Goal: Information Seeking & Learning: Learn about a topic

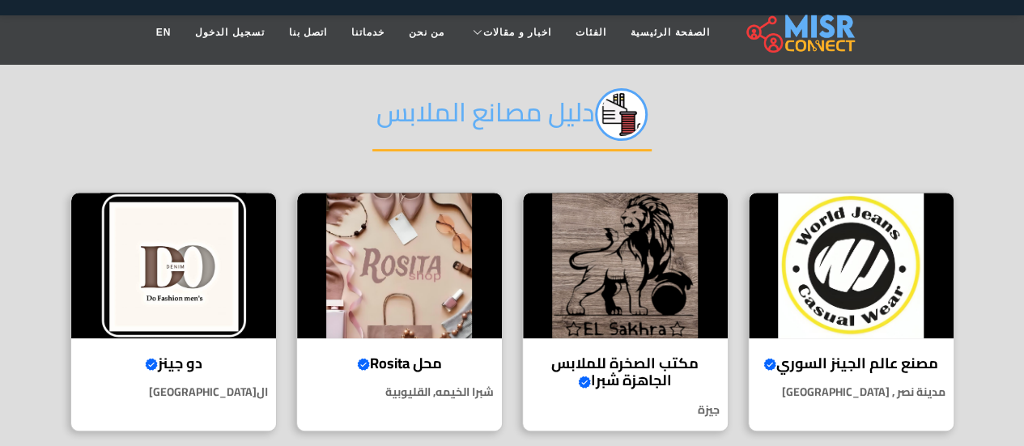
scroll to position [405, 0]
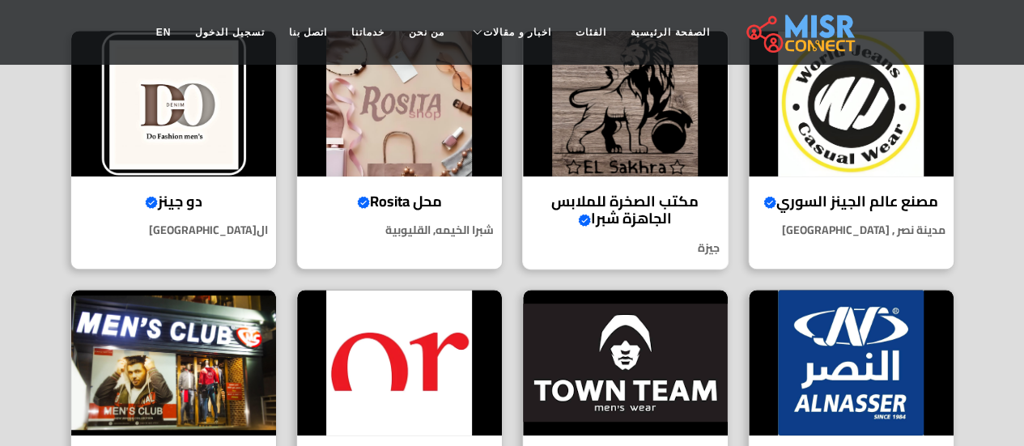
select select "**********"
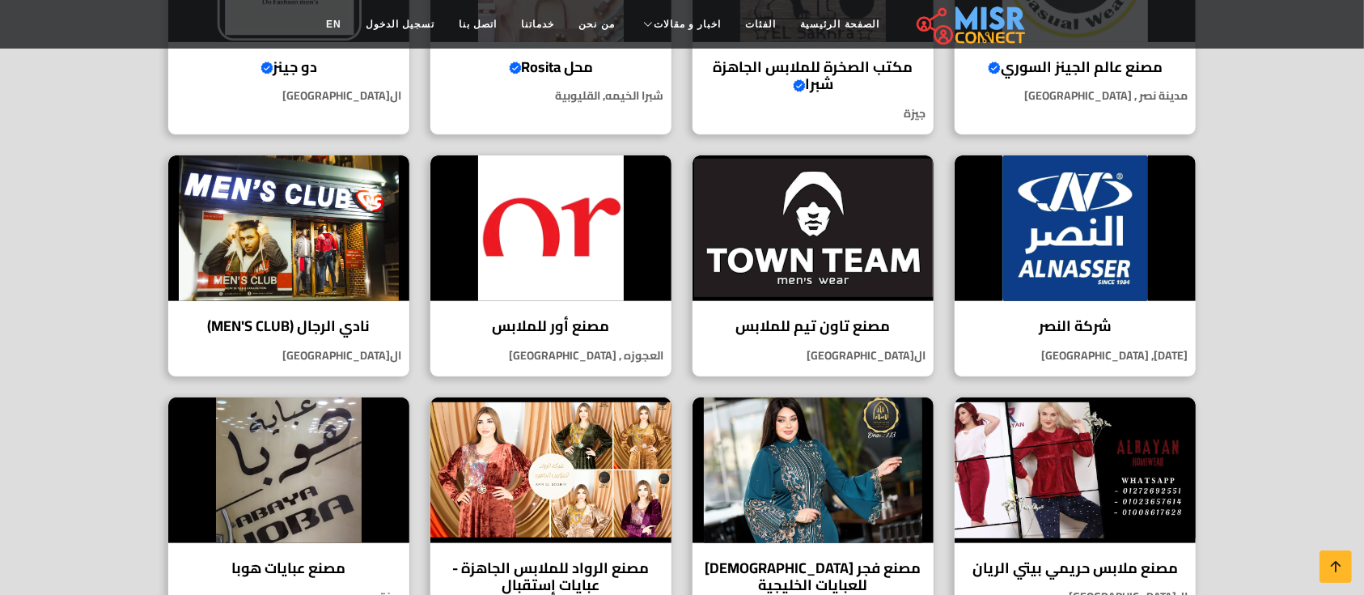
scroll to position [324, 0]
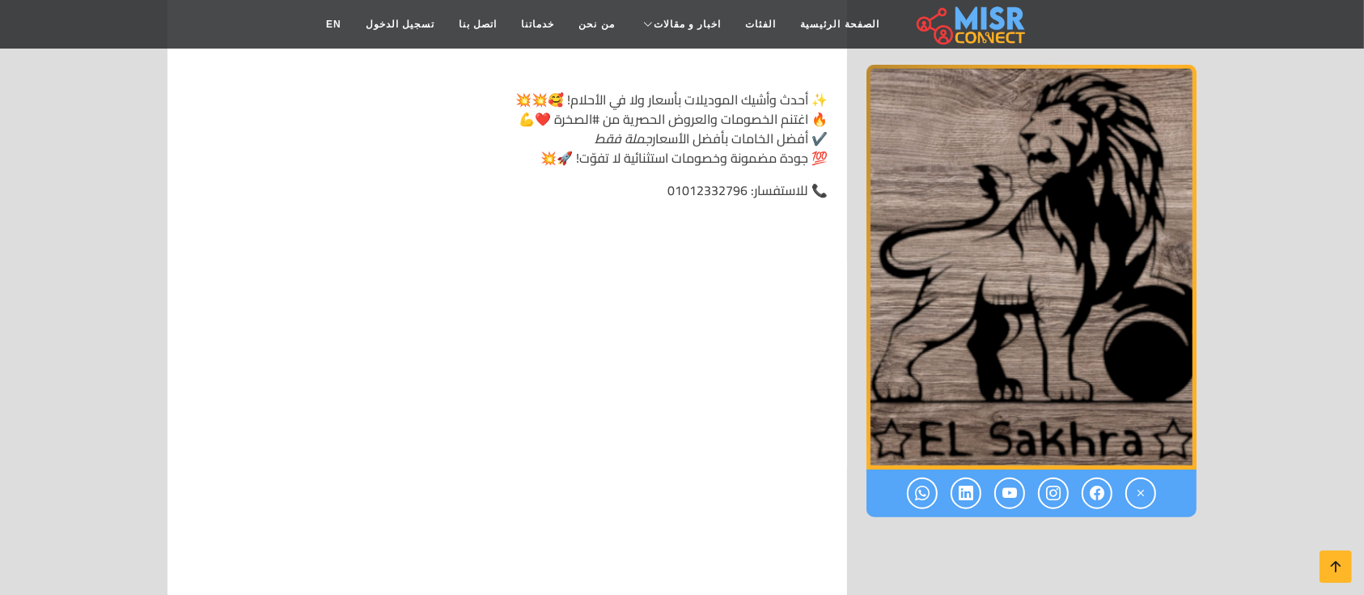
scroll to position [7862, 0]
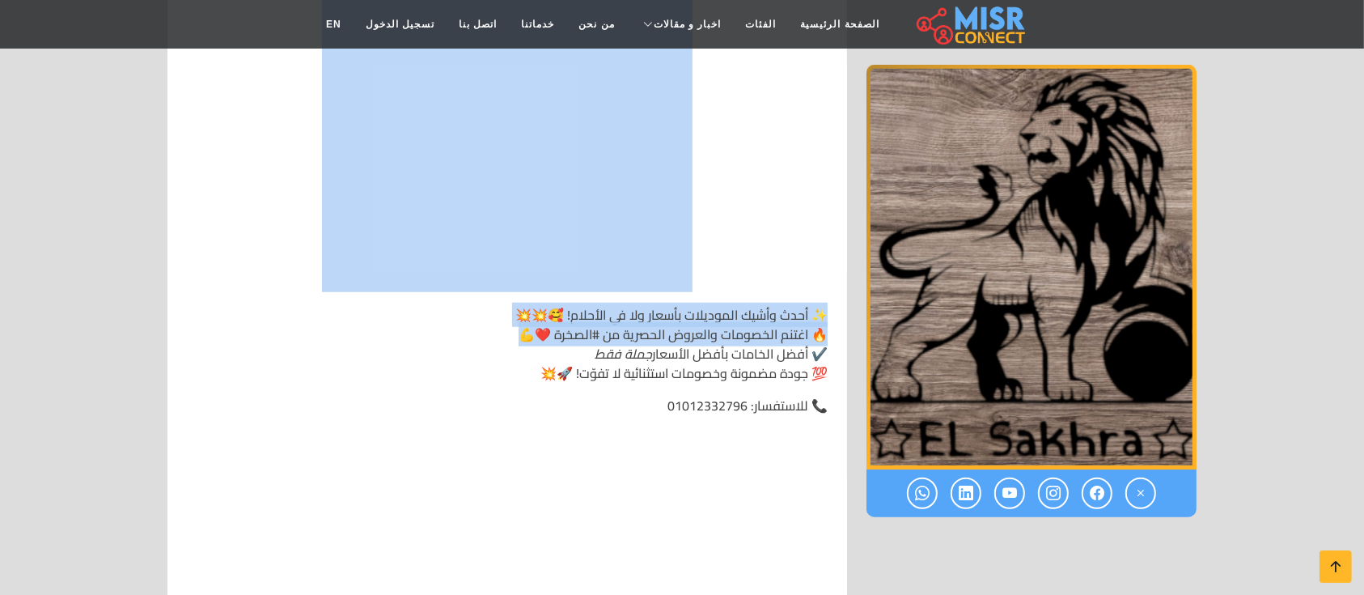
drag, startPoint x: 563, startPoint y: 493, endPoint x: 604, endPoint y: -28, distance: 521.8
type textarea "**********"
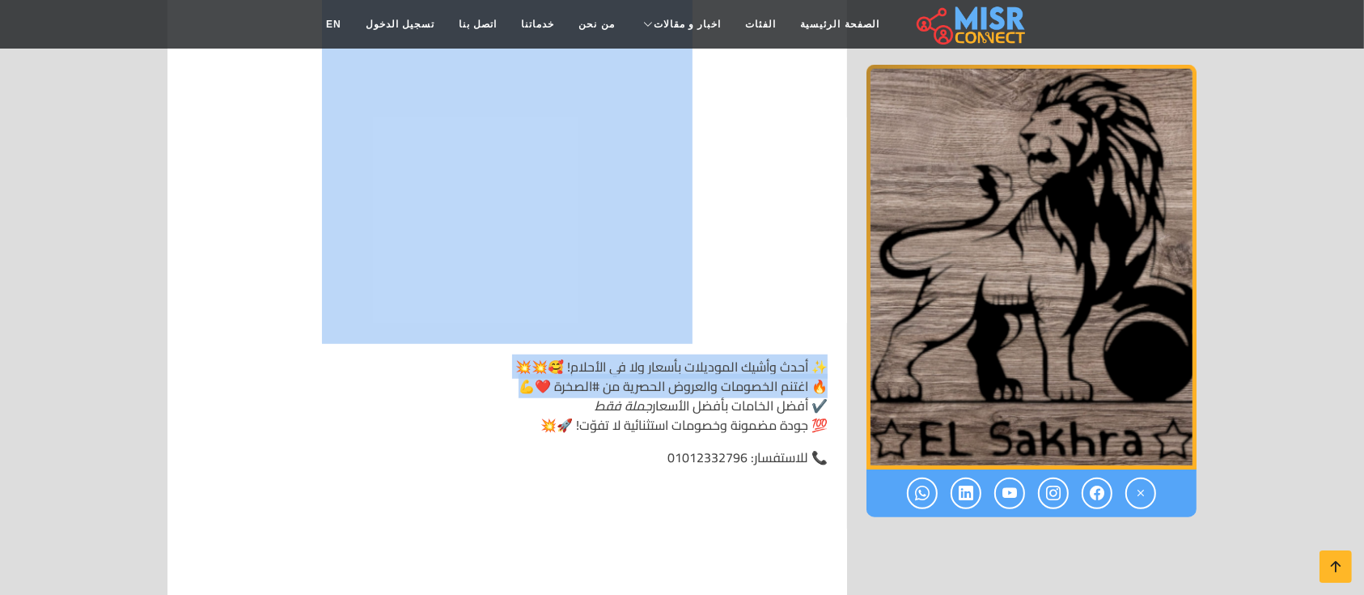
click at [792, 104] on p at bounding box center [507, 159] width 641 height 369
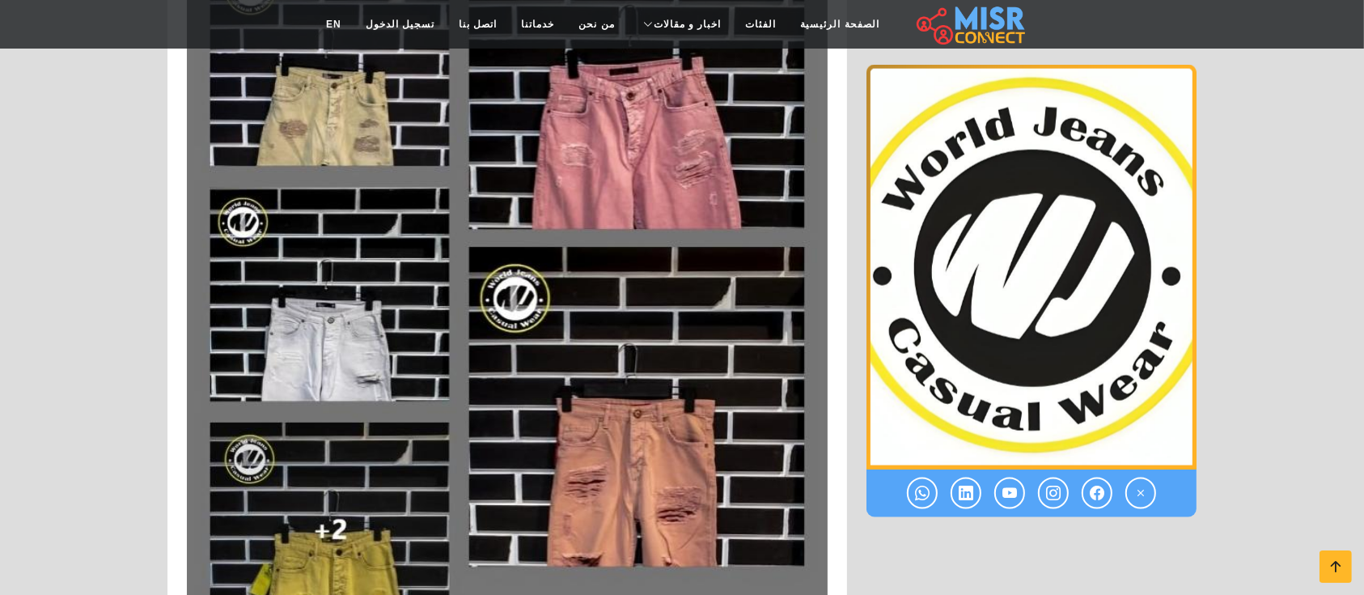
scroll to position [2347, 0]
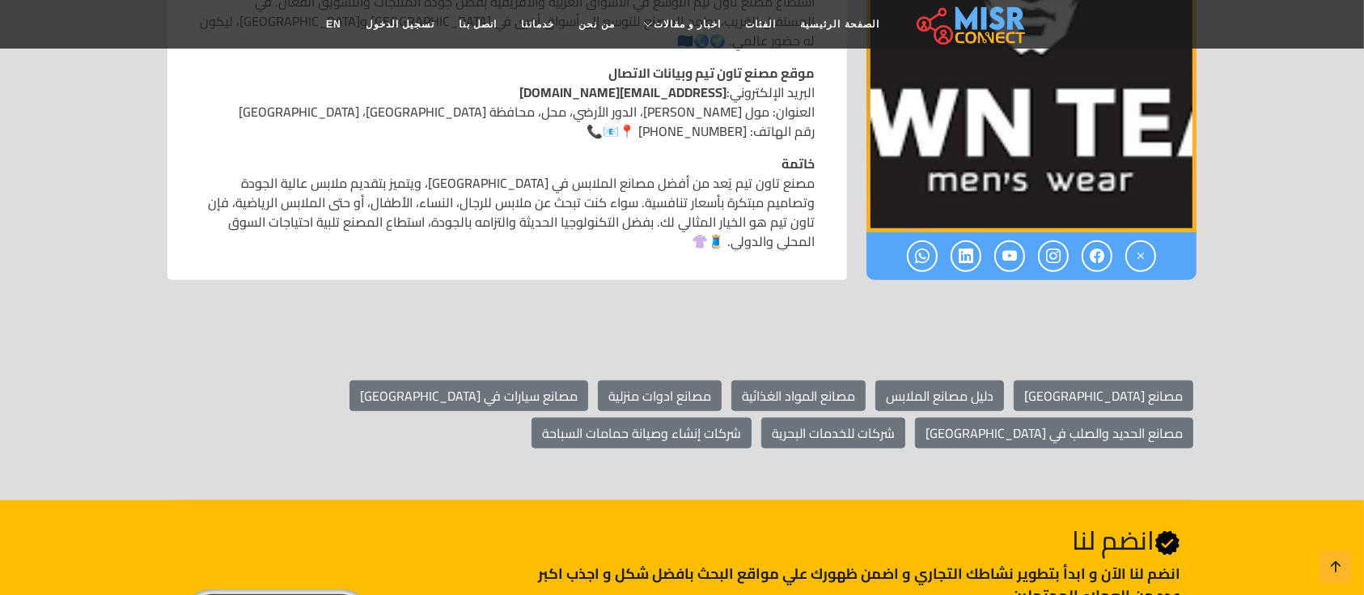
scroll to position [2154, 0]
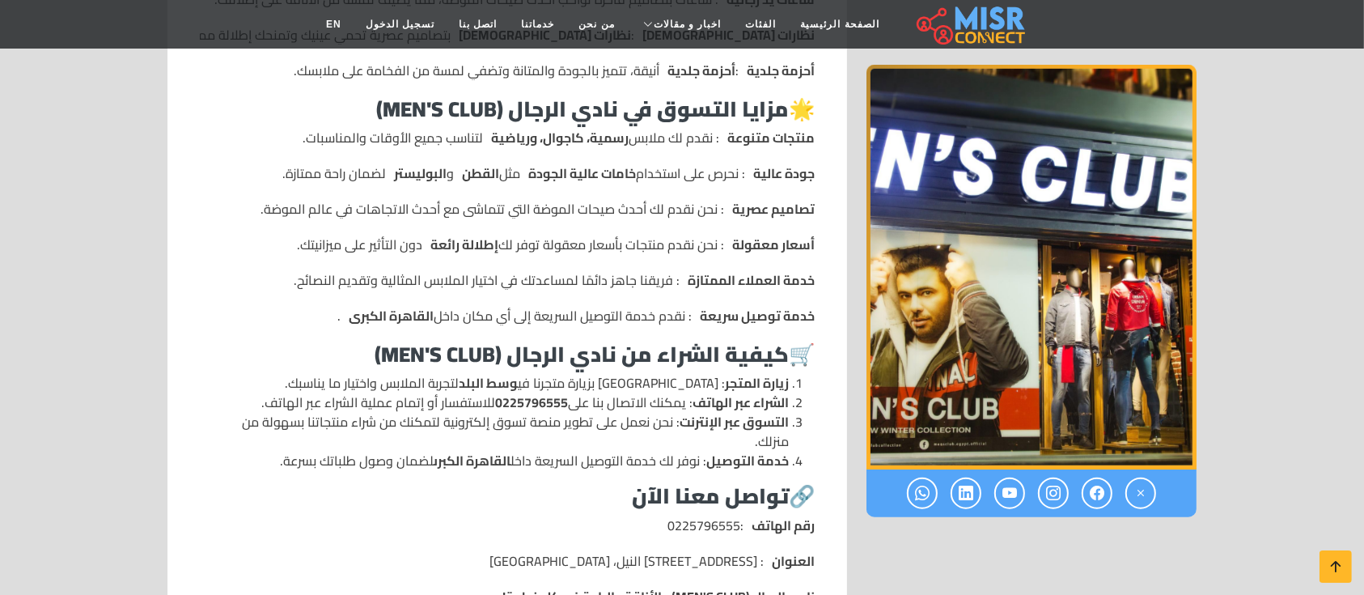
scroll to position [1942, 0]
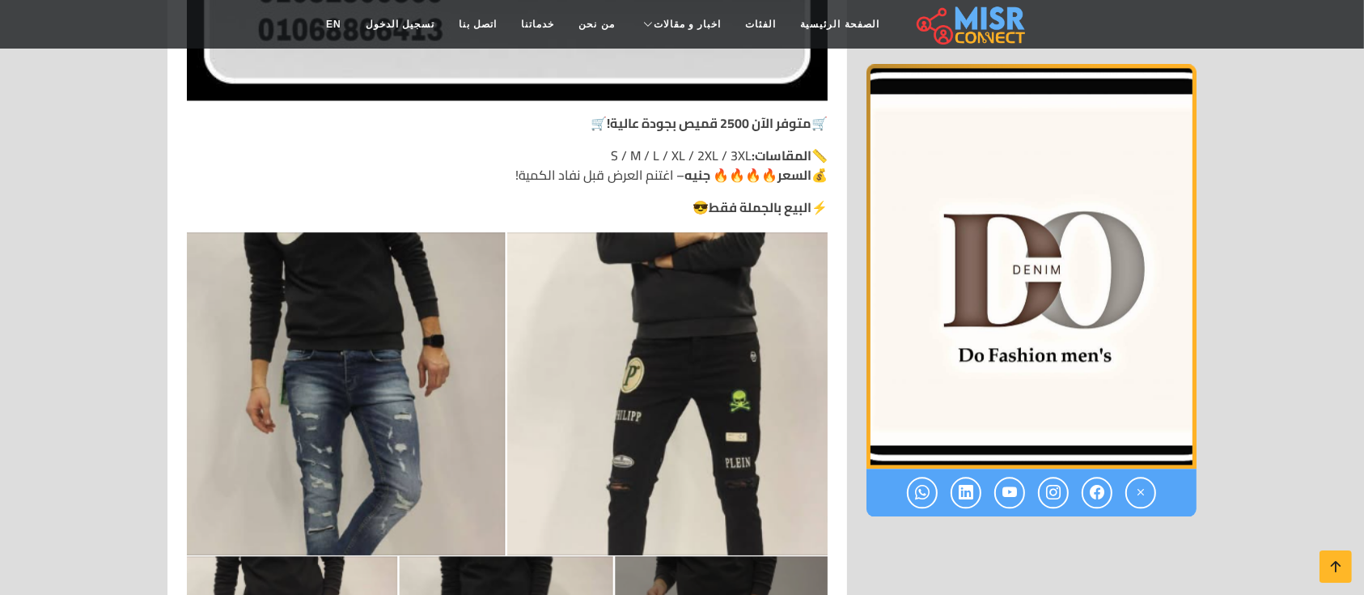
scroll to position [3668, 0]
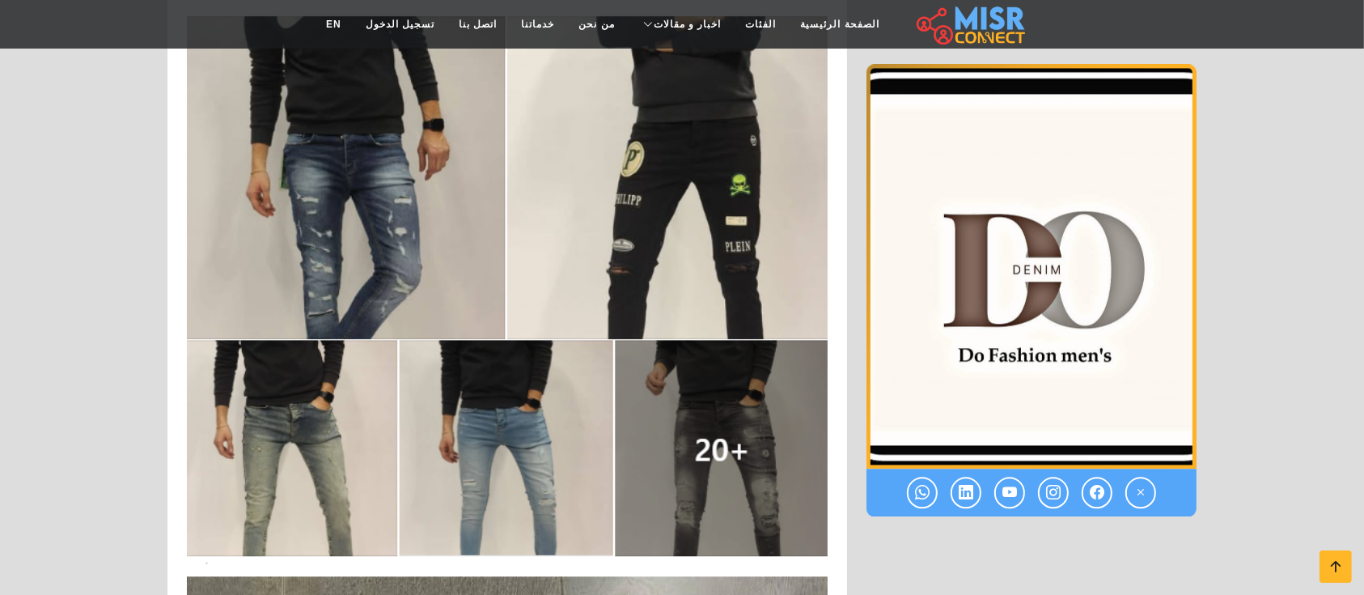
click at [711, 426] on img at bounding box center [507, 288] width 641 height 549
click at [713, 472] on img at bounding box center [507, 288] width 641 height 549
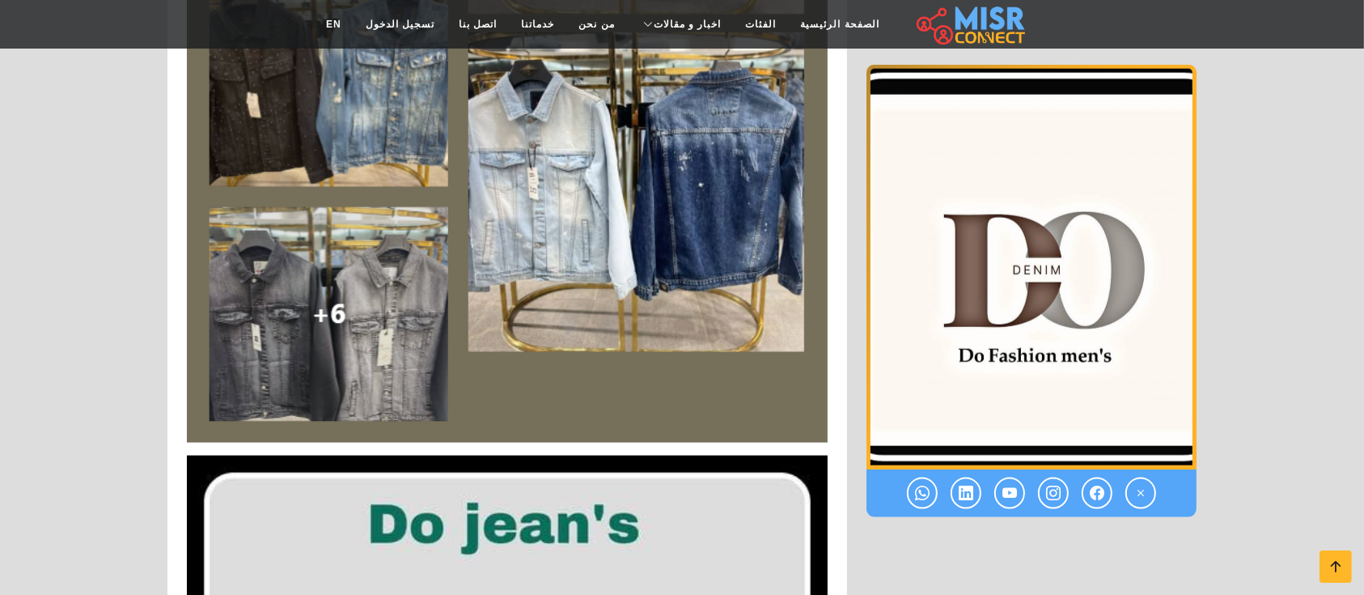
scroll to position [1942, 0]
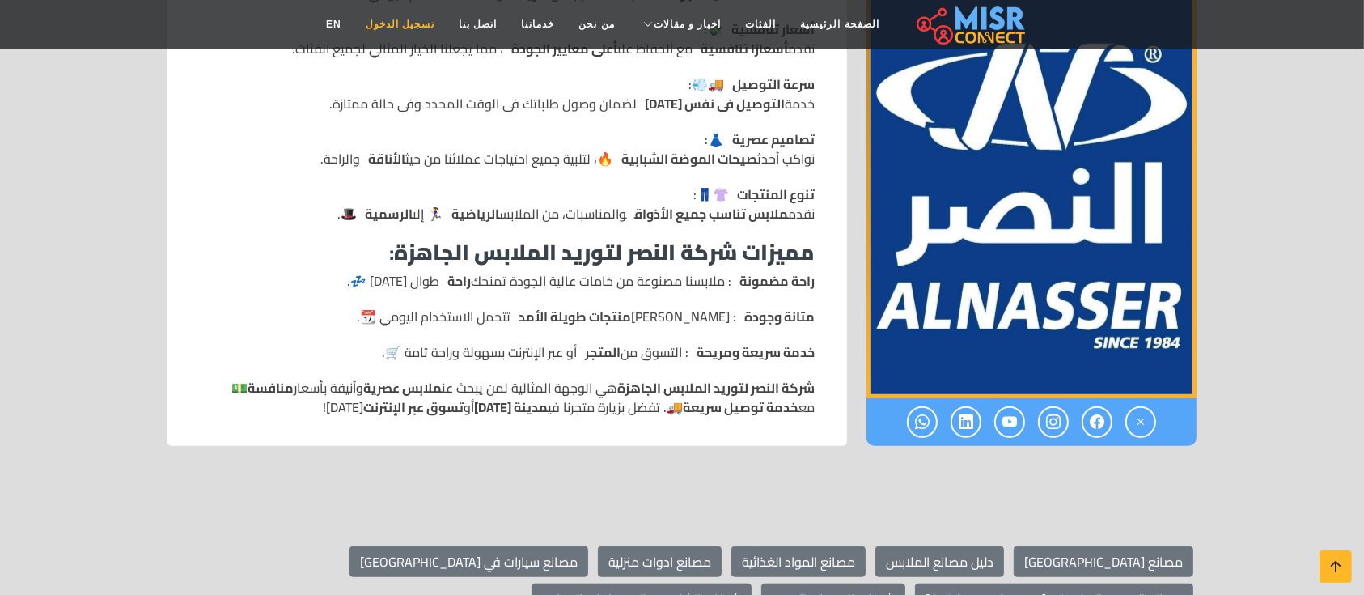
scroll to position [1186, 0]
